Goal: Task Accomplishment & Management: Use online tool/utility

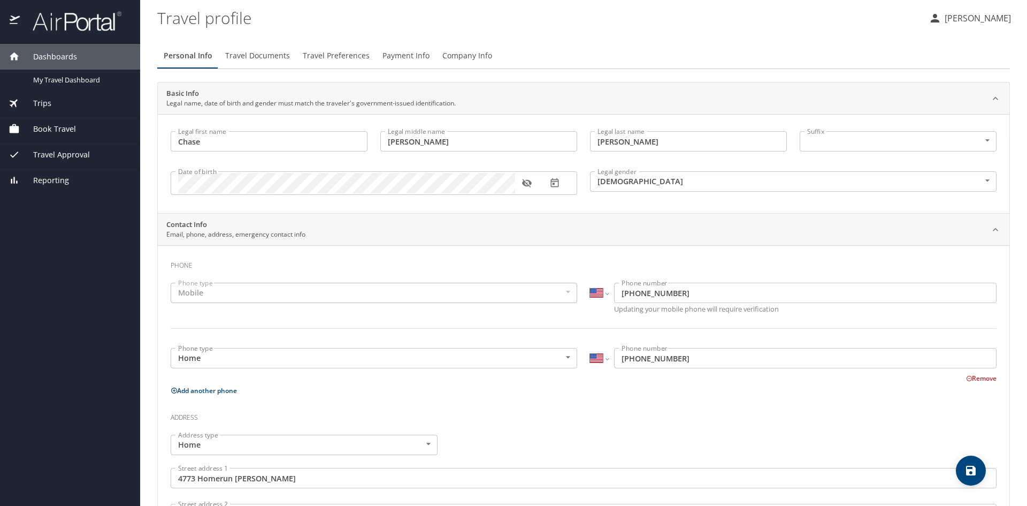
select select "US"
click at [75, 127] on div "Book Travel" at bounding box center [70, 129] width 123 height 12
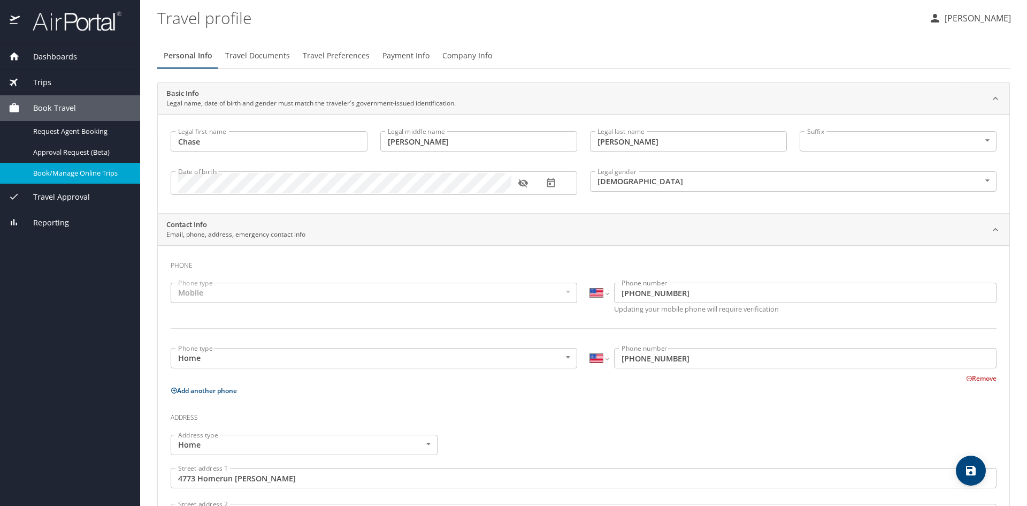
click at [56, 166] on link "Book/Manage Online Trips" at bounding box center [70, 173] width 140 height 21
